Goal: Task Accomplishment & Management: Use online tool/utility

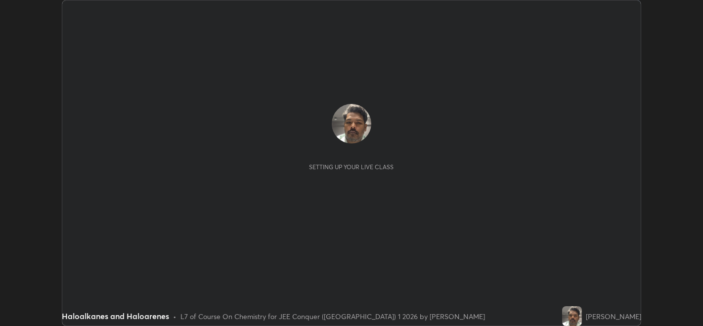
scroll to position [325, 702]
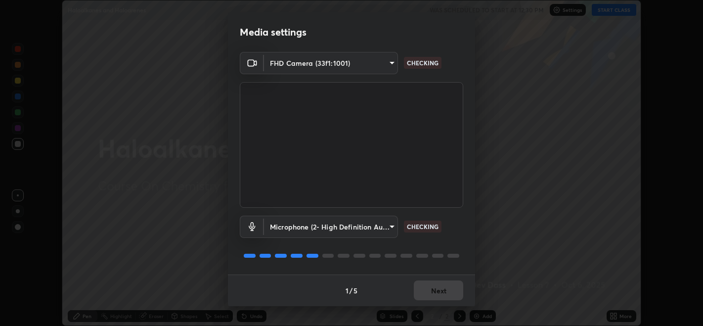
click at [447, 216] on div "Microphone (2- High Definition Audio Device) f63da6564d5b7c78eb34d0adabad5af4a6…" at bounding box center [351, 226] width 223 height 22
click at [446, 283] on button "Next" at bounding box center [438, 290] width 49 height 20
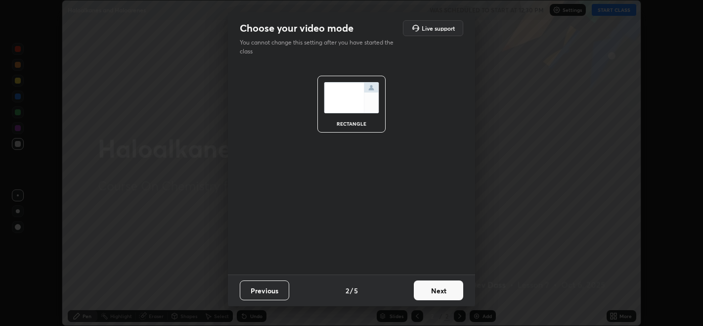
click at [450, 294] on button "Next" at bounding box center [438, 290] width 49 height 20
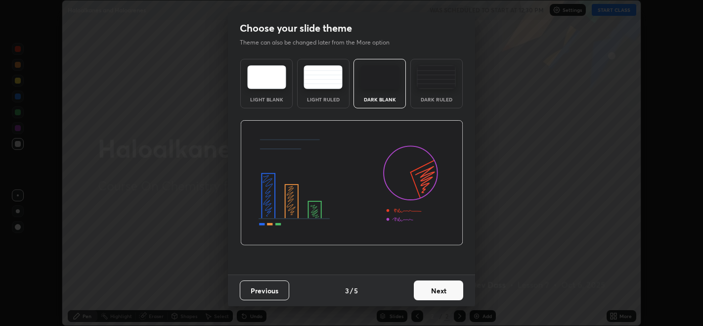
click at [452, 283] on button "Next" at bounding box center [438, 290] width 49 height 20
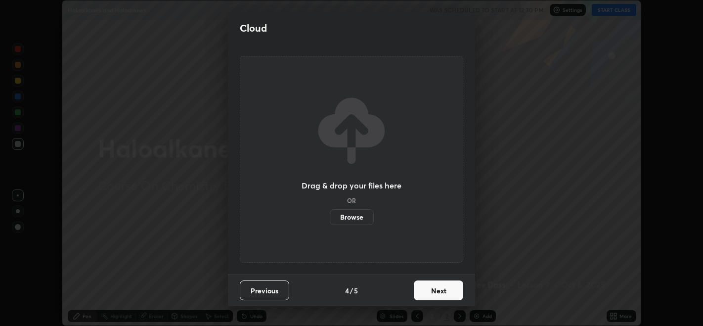
click at [455, 289] on button "Next" at bounding box center [438, 290] width 49 height 20
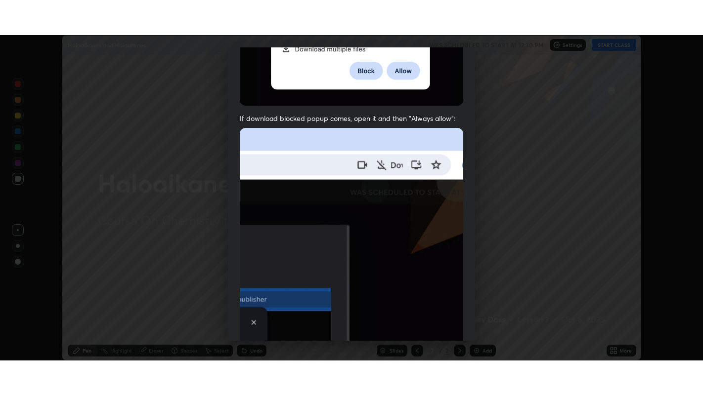
scroll to position [200, 0]
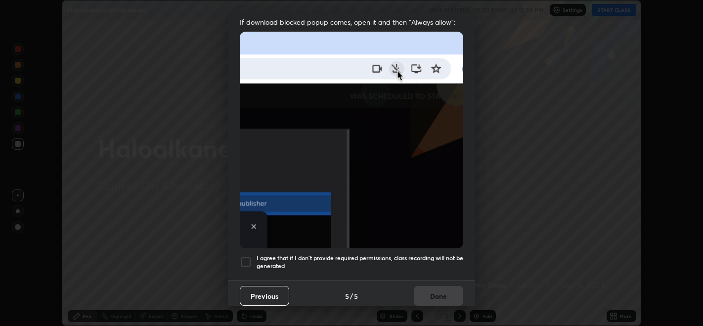
click at [248, 256] on div at bounding box center [246, 262] width 12 height 12
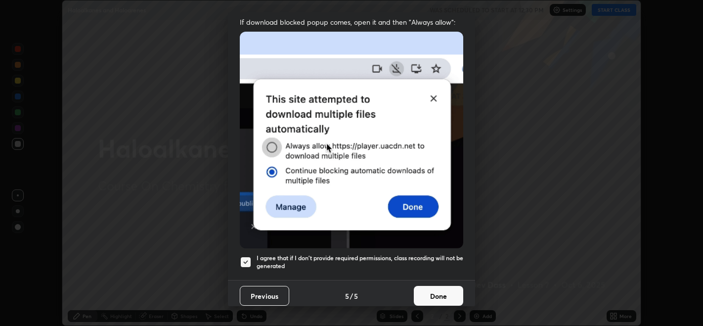
click at [447, 291] on button "Done" at bounding box center [438, 296] width 49 height 20
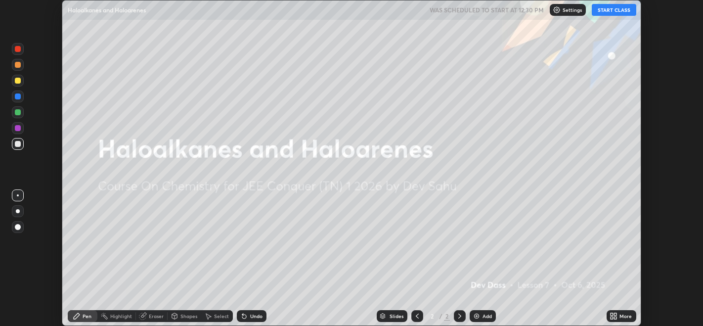
click at [619, 8] on button "START CLASS" at bounding box center [614, 10] width 44 height 12
click at [692, 113] on div "Setting up your live class" at bounding box center [351, 163] width 703 height 326
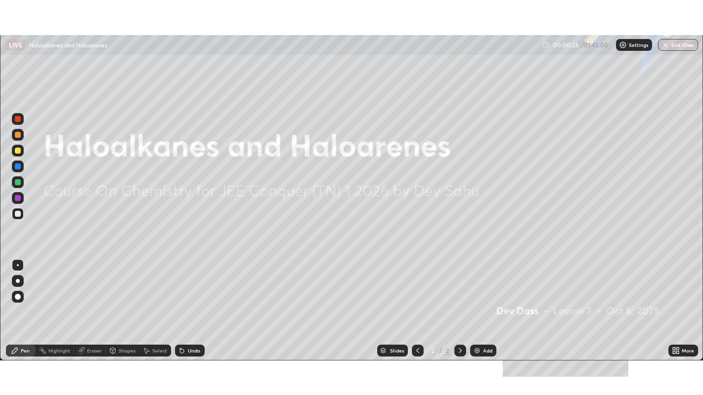
scroll to position [395, 703]
